Goal: Task Accomplishment & Management: Contribute content

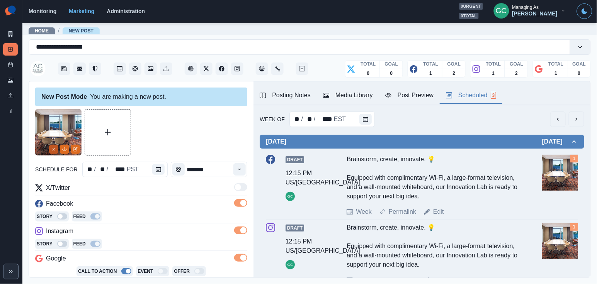
type textarea "**********"
click at [54, 149] on line "Remove" at bounding box center [54, 149] width 2 height 2
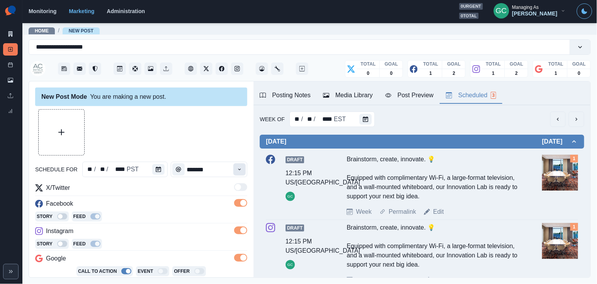
click at [236, 171] on button "Time" at bounding box center [239, 169] width 12 height 12
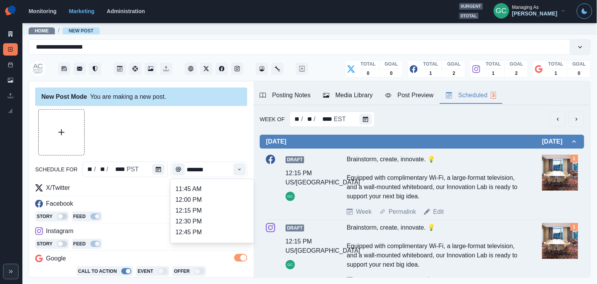
scroll to position [160, 0]
click at [213, 206] on li "12:00 PM" at bounding box center [211, 200] width 77 height 11
type input "********"
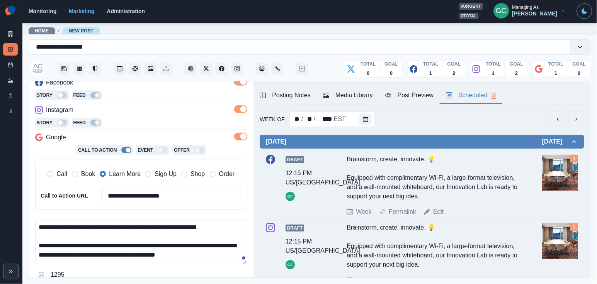
scroll to position [102, 0]
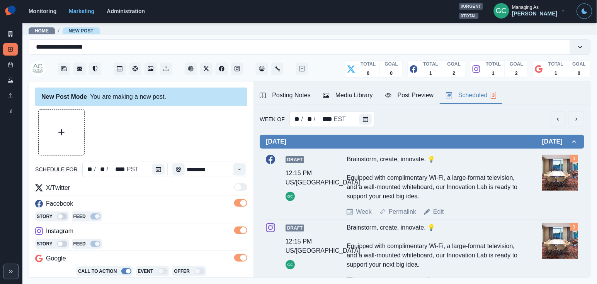
click at [68, 112] on button "Upload Media" at bounding box center [62, 133] width 46 height 46
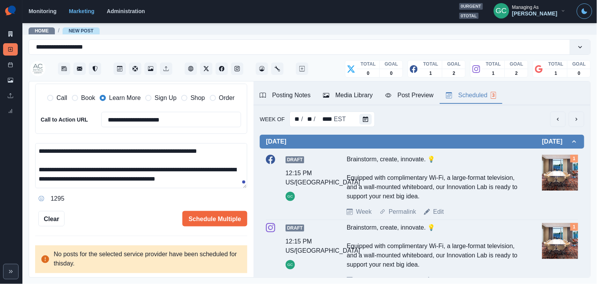
scroll to position [0, 0]
click at [185, 184] on textarea "**********" at bounding box center [141, 165] width 212 height 45
click at [174, 176] on textarea "**********" at bounding box center [141, 165] width 212 height 45
paste textarea "**********"
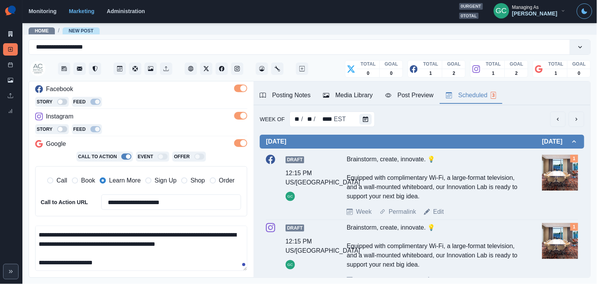
scroll to position [138, 0]
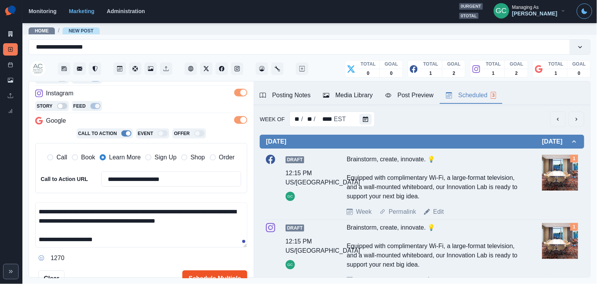
type textarea "**********"
click at [207, 276] on button "Schedule Multiple" at bounding box center [214, 278] width 65 height 15
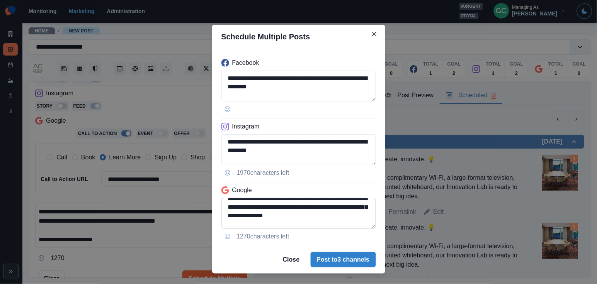
scroll to position [32, 0]
drag, startPoint x: 301, startPoint y: 220, endPoint x: 359, endPoint y: 215, distance: 58.5
click at [359, 215] on textarea "**********" at bounding box center [298, 213] width 154 height 31
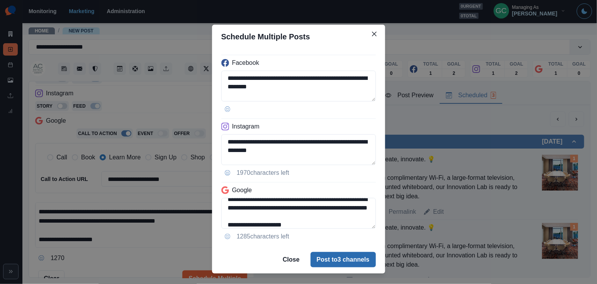
type textarea "**********"
click at [346, 260] on button "Post to 3 channels" at bounding box center [342, 259] width 65 height 15
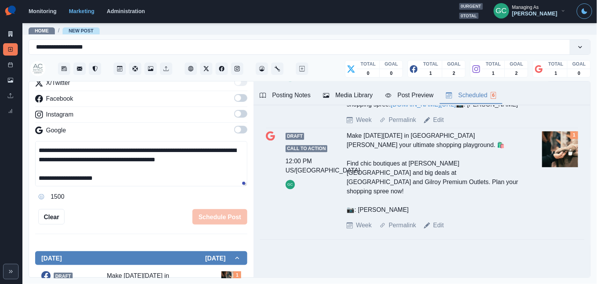
scroll to position [0, 0]
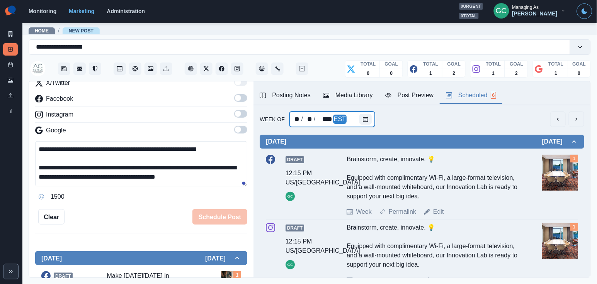
click at [367, 112] on div at bounding box center [366, 119] width 15 height 15
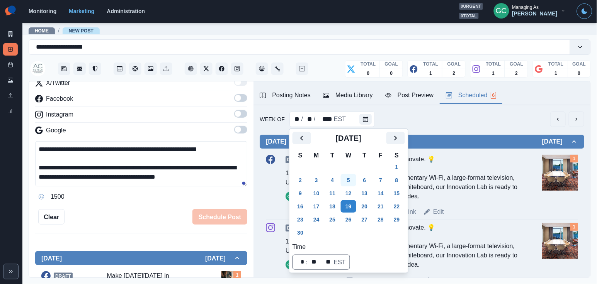
click at [349, 181] on button "5" at bounding box center [348, 180] width 15 height 12
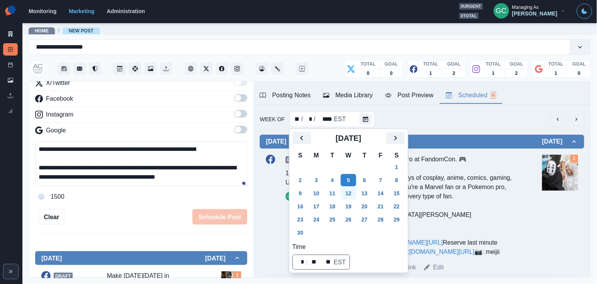
click at [349, 194] on button "12" at bounding box center [348, 193] width 15 height 12
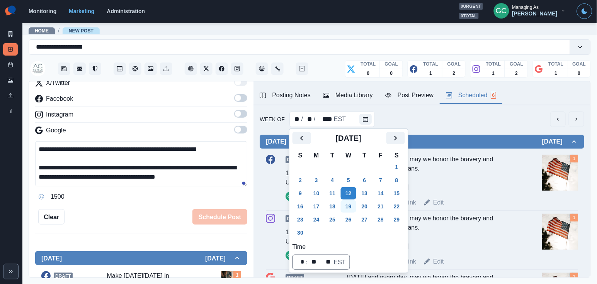
click at [350, 208] on button "19" at bounding box center [348, 206] width 15 height 12
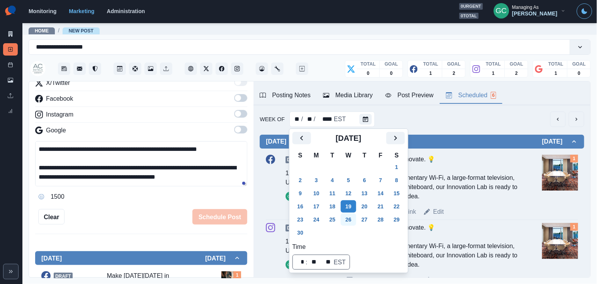
click at [346, 219] on button "26" at bounding box center [348, 220] width 15 height 12
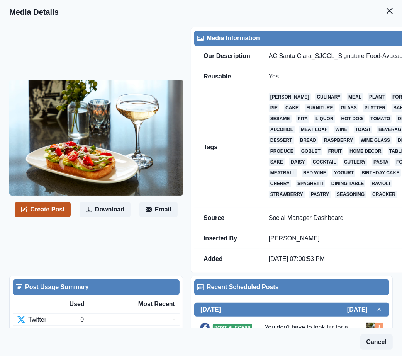
click at [39, 210] on button "Create Post" at bounding box center [43, 209] width 56 height 15
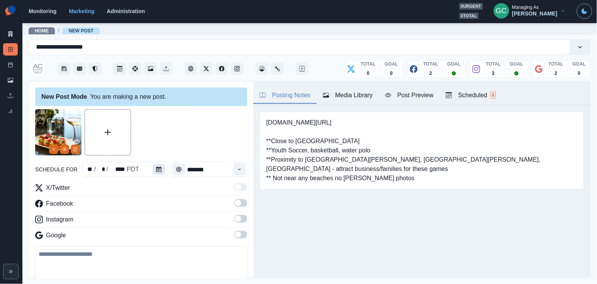
click at [159, 167] on icon "Calendar" at bounding box center [158, 169] width 5 height 5
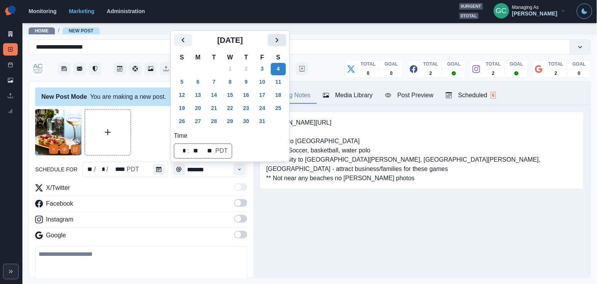
click at [282, 37] on icon "Next" at bounding box center [276, 40] width 9 height 9
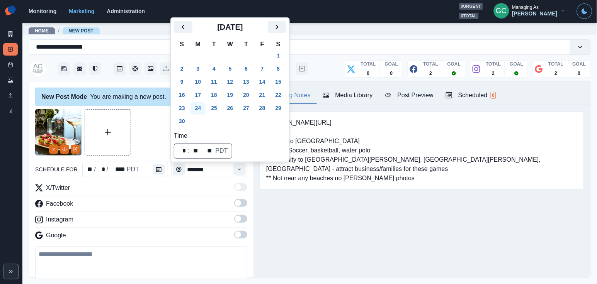
click at [205, 109] on button "24" at bounding box center [197, 108] width 15 height 12
click at [402, 97] on div "Scheduled 6" at bounding box center [471, 95] width 50 height 9
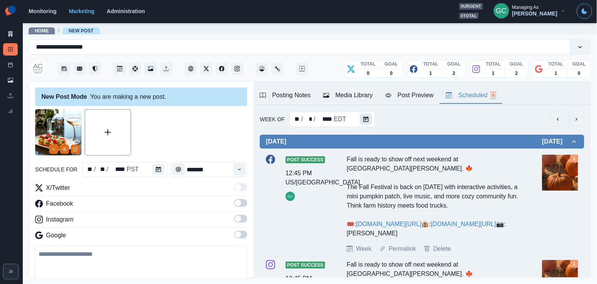
click at [360, 123] on button "Calendar" at bounding box center [366, 119] width 12 height 11
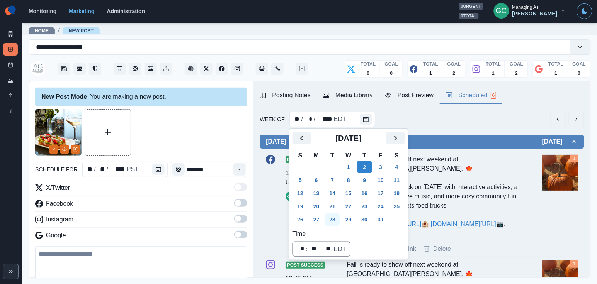
click at [334, 218] on button "28" at bounding box center [332, 220] width 15 height 12
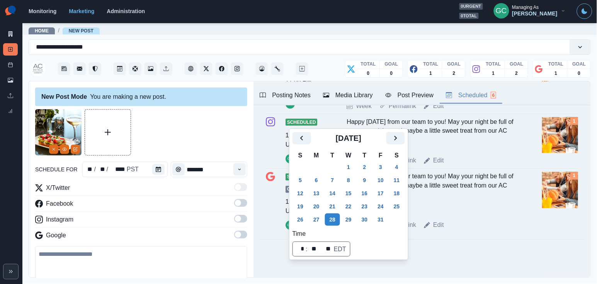
scroll to position [295, 0]
click at [349, 207] on button "22" at bounding box center [348, 206] width 15 height 12
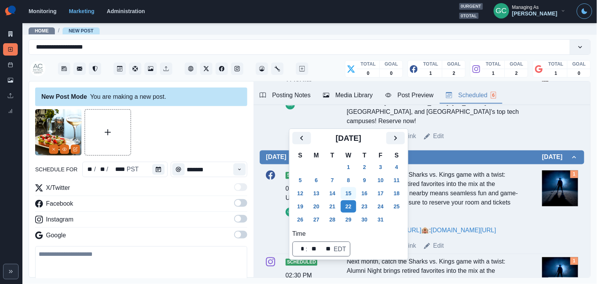
click at [356, 195] on button "15" at bounding box center [348, 193] width 15 height 12
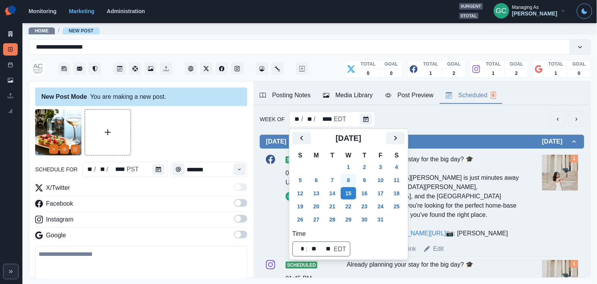
click at [353, 180] on button "8" at bounding box center [348, 180] width 15 height 12
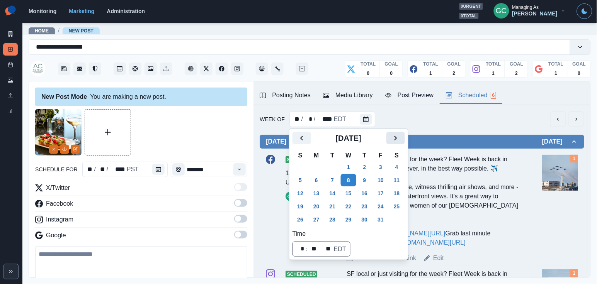
click at [398, 141] on icon "Next" at bounding box center [395, 138] width 9 height 9
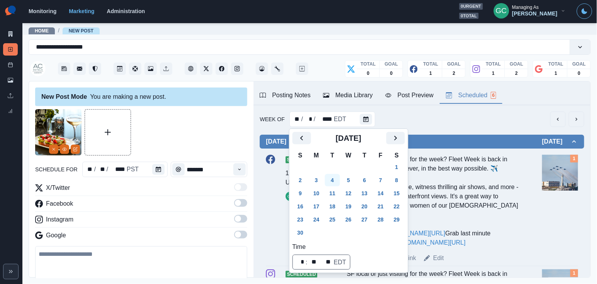
click at [333, 182] on button "4" at bounding box center [332, 180] width 15 height 12
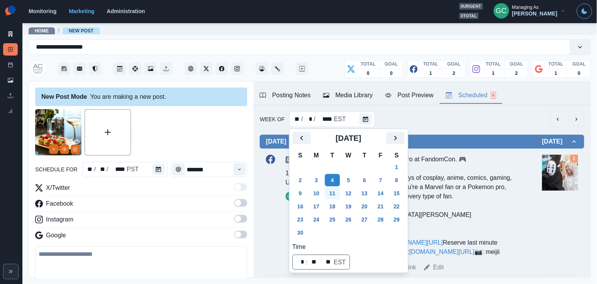
click at [331, 193] on button "11" at bounding box center [332, 193] width 15 height 12
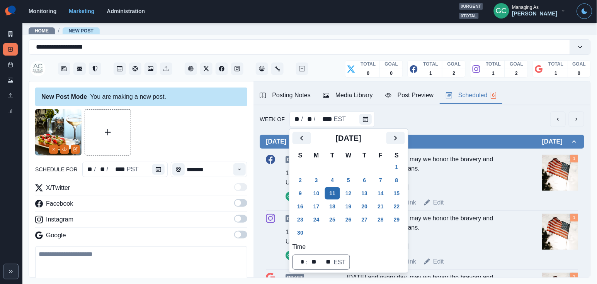
click at [333, 198] on button "11" at bounding box center [332, 193] width 15 height 12
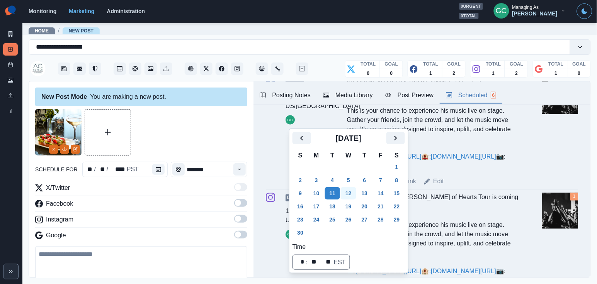
scroll to position [412, 0]
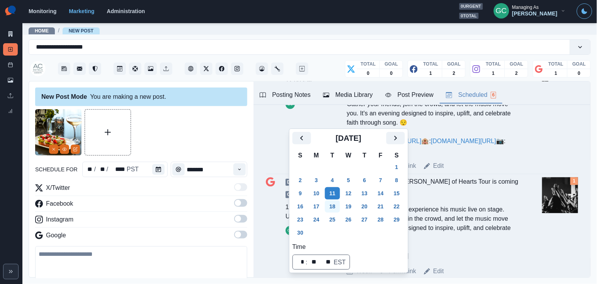
click at [340, 206] on button "18" at bounding box center [332, 206] width 15 height 12
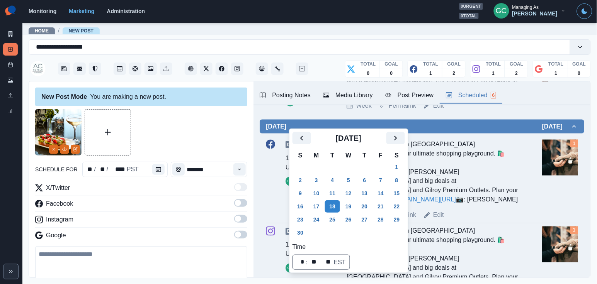
scroll to position [447, 0]
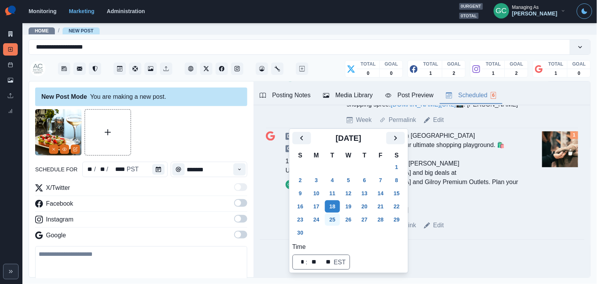
click at [340, 222] on button "25" at bounding box center [332, 220] width 15 height 12
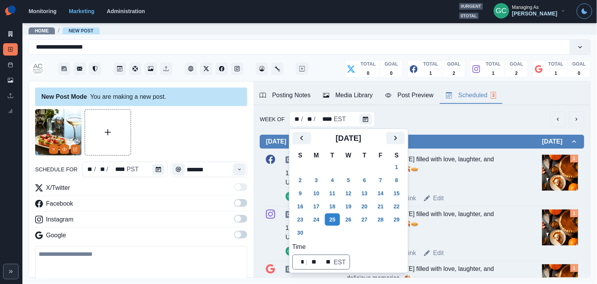
scroll to position [0, 0]
click at [238, 167] on icon "Time" at bounding box center [239, 169] width 5 height 5
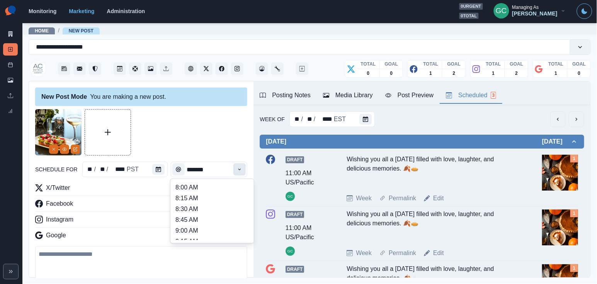
click at [238, 167] on icon "Time" at bounding box center [239, 169] width 5 height 5
click at [207, 212] on li "10:45 AM" at bounding box center [211, 211] width 77 height 11
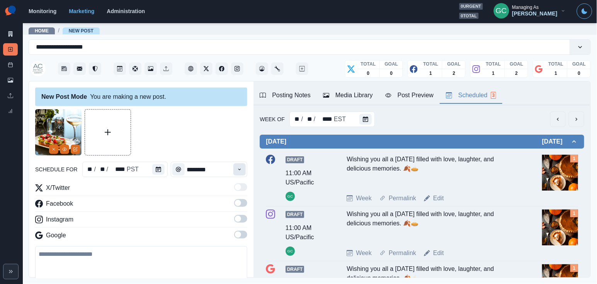
click at [241, 169] on icon "Time" at bounding box center [239, 169] width 5 height 5
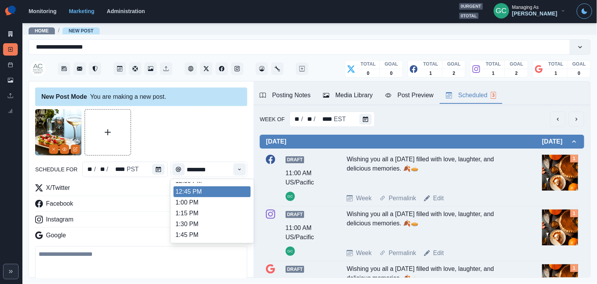
scroll to position [201, 0]
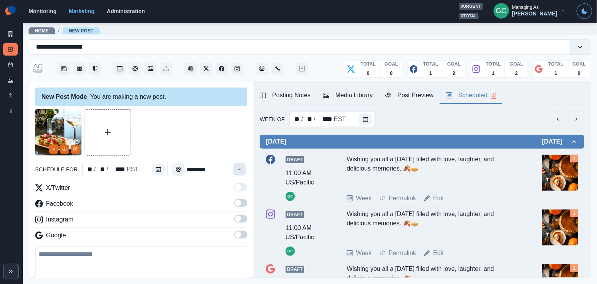
click at [241, 168] on icon "Time" at bounding box center [239, 169] width 5 height 5
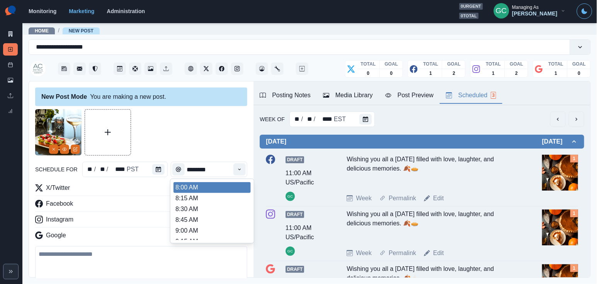
click at [242, 137] on div at bounding box center [141, 132] width 212 height 46
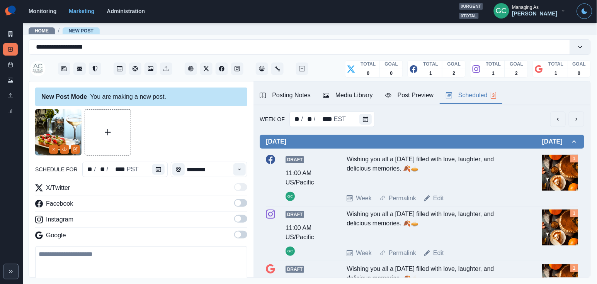
click at [238, 236] on span at bounding box center [238, 235] width 6 height 6
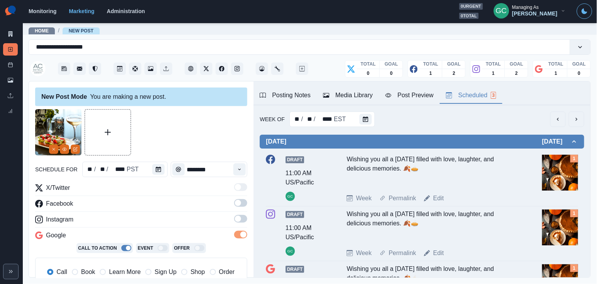
click at [240, 222] on span at bounding box center [238, 219] width 6 height 6
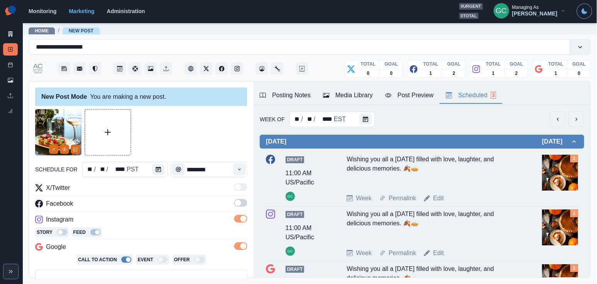
click at [243, 204] on span at bounding box center [240, 203] width 13 height 8
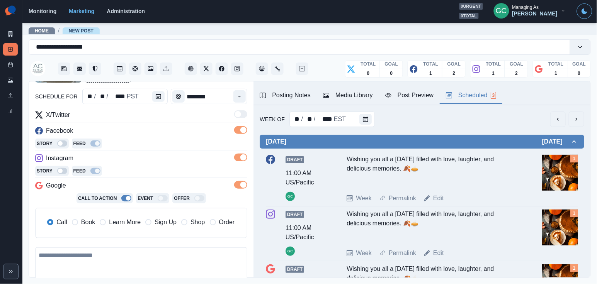
click at [132, 224] on span "Learn More" at bounding box center [125, 222] width 32 height 9
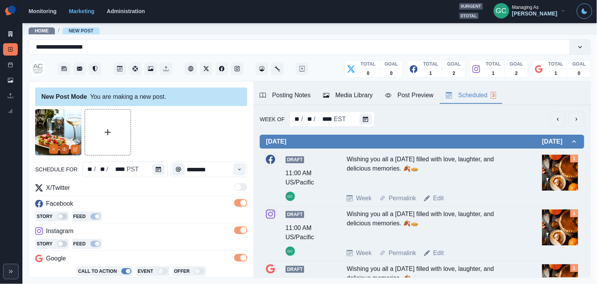
scroll to position [0, 0]
click at [65, 153] on button "View Media" at bounding box center [64, 149] width 9 height 9
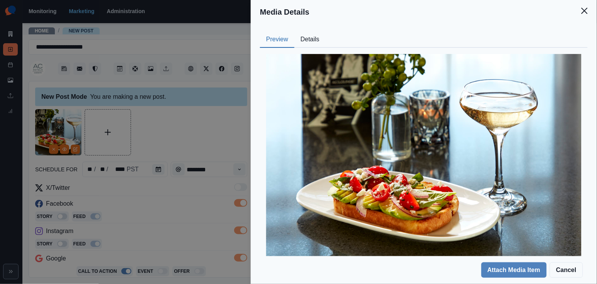
click at [128, 245] on div "Media Details Preview Details Our Description AC Santa Clara_SJCCL_Signature Fo…" at bounding box center [298, 142] width 597 height 284
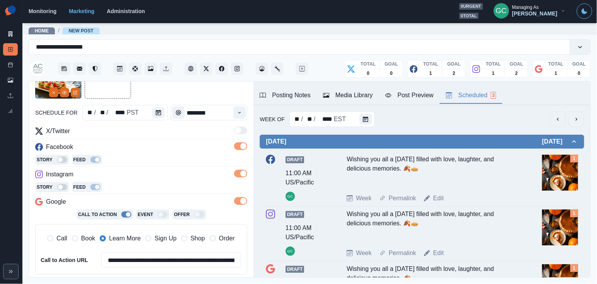
scroll to position [101, 0]
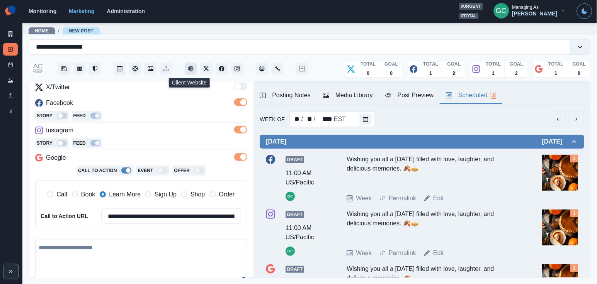
click at [192, 68] on icon "Client Website" at bounding box center [190, 68] width 5 height 5
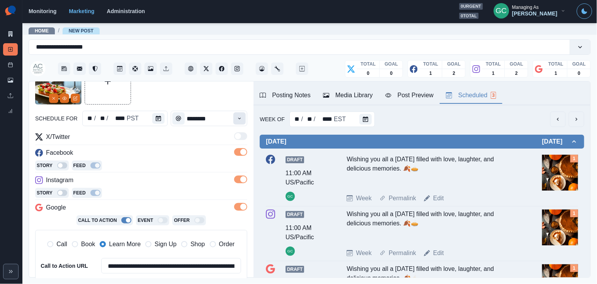
click at [236, 120] on button "Time" at bounding box center [239, 118] width 12 height 12
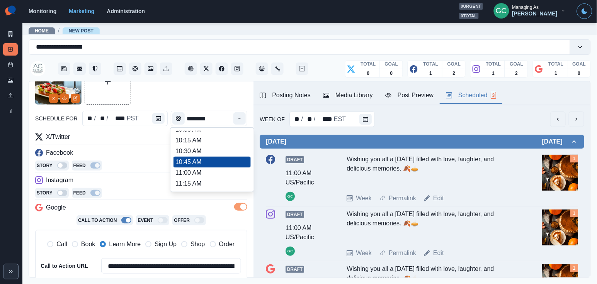
scroll to position [109, 0]
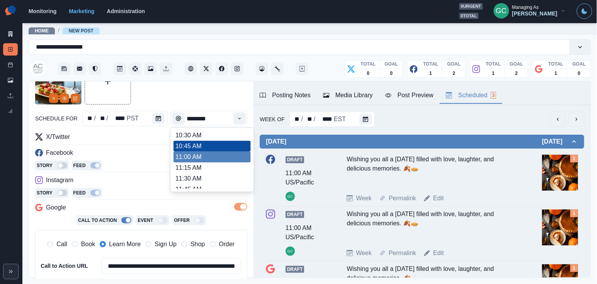
click at [214, 163] on li "11:00 AM" at bounding box center [211, 157] width 77 height 11
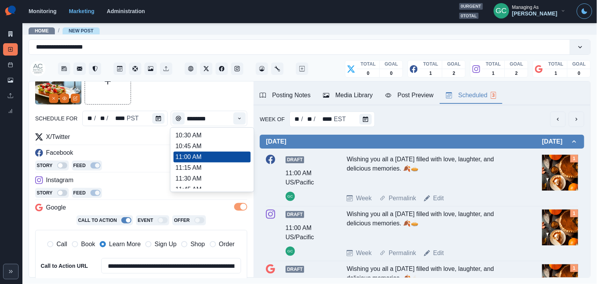
scroll to position [0, 0]
type input "********"
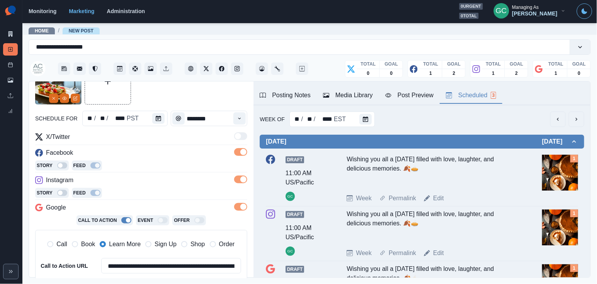
scroll to position [147, 0]
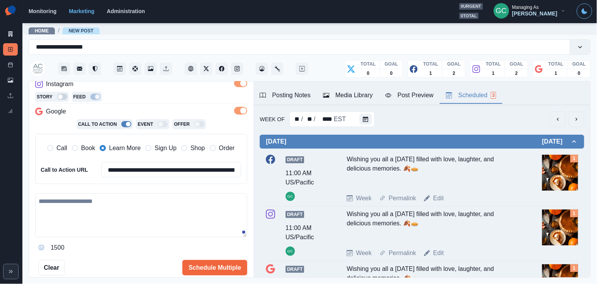
click at [115, 231] on textarea at bounding box center [141, 215] width 212 height 44
paste textarea "**********"
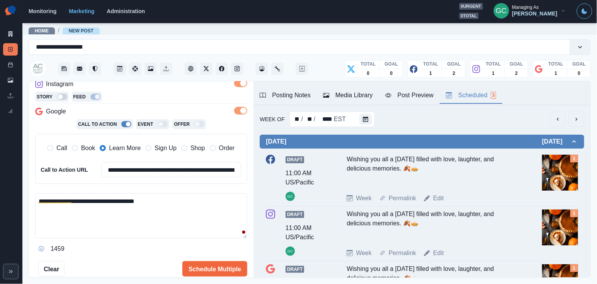
drag, startPoint x: 142, startPoint y: 199, endPoint x: 115, endPoint y: 198, distance: 26.7
click at [115, 198] on textarea "**********" at bounding box center [141, 215] width 212 height 45
paste textarea "**********"
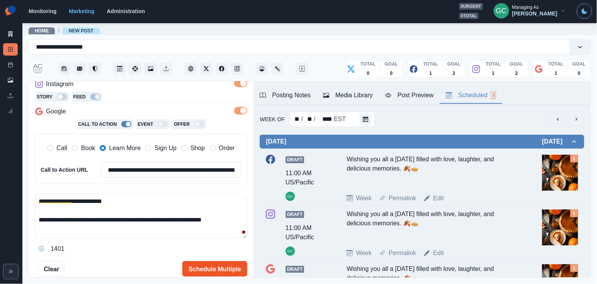
type textarea "**********"
click at [207, 266] on button "Schedule Multiple" at bounding box center [214, 268] width 65 height 15
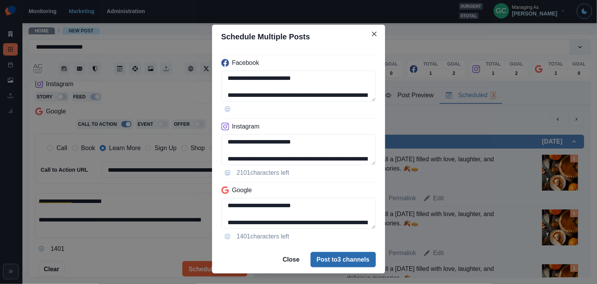
click at [332, 261] on button "Post to 3 channels" at bounding box center [342, 259] width 65 height 15
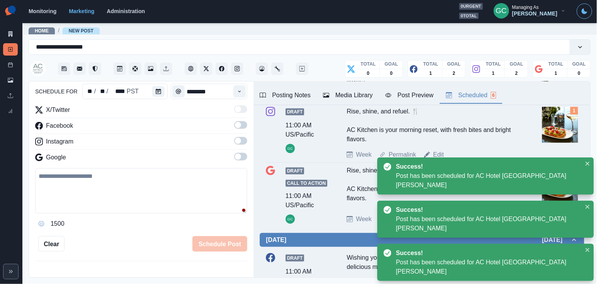
scroll to position [144, 0]
